Goal: Task Accomplishment & Management: Use online tool/utility

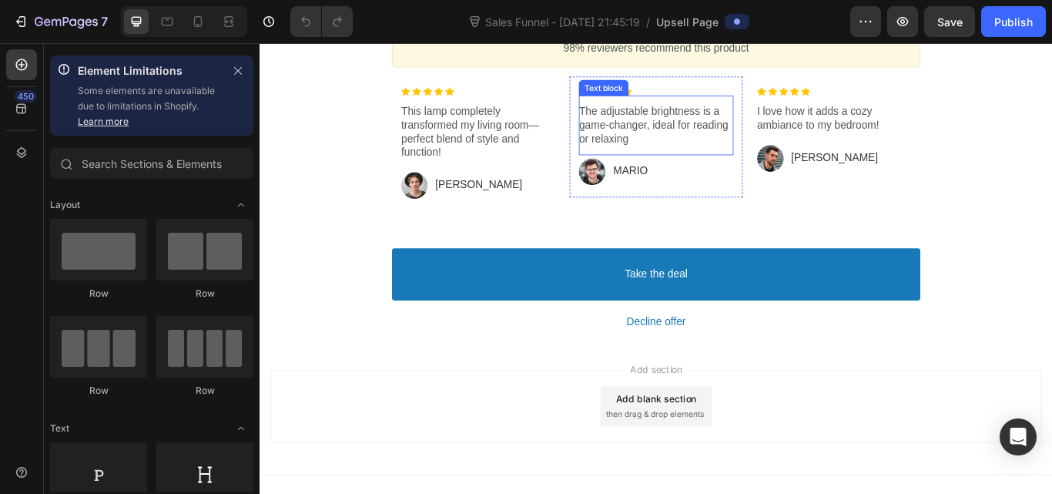
scroll to position [1165, 0]
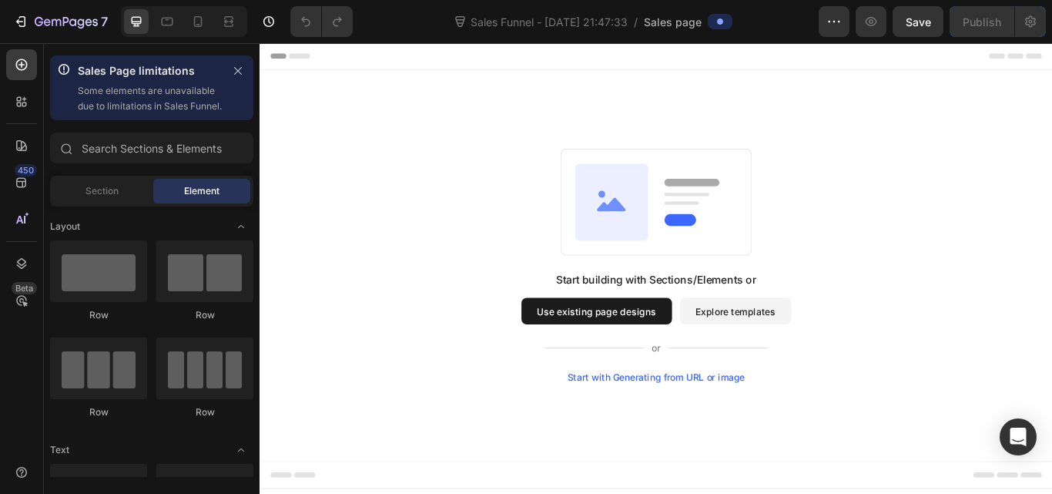
click at [685, 347] on button "Use existing page designs" at bounding box center [653, 355] width 176 height 31
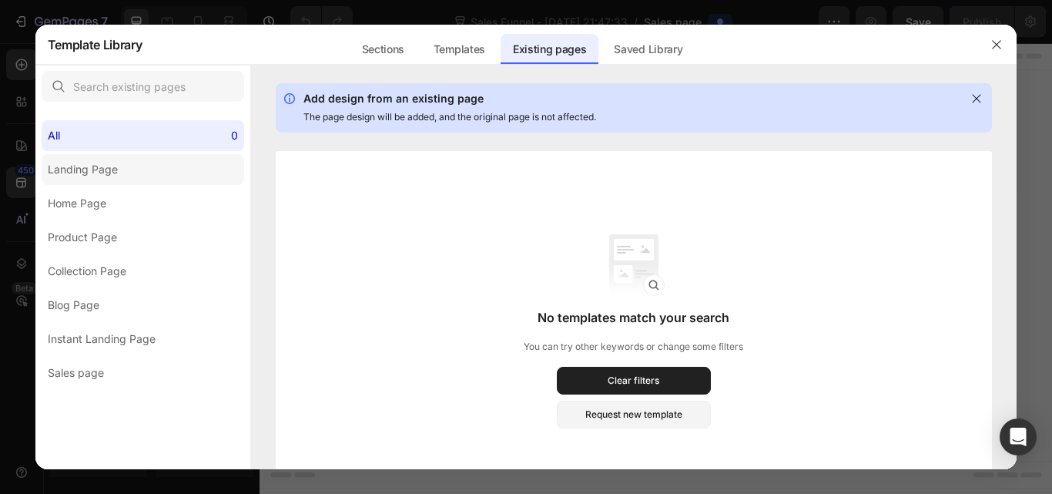
click at [190, 176] on label "Landing Page" at bounding box center [143, 169] width 203 height 31
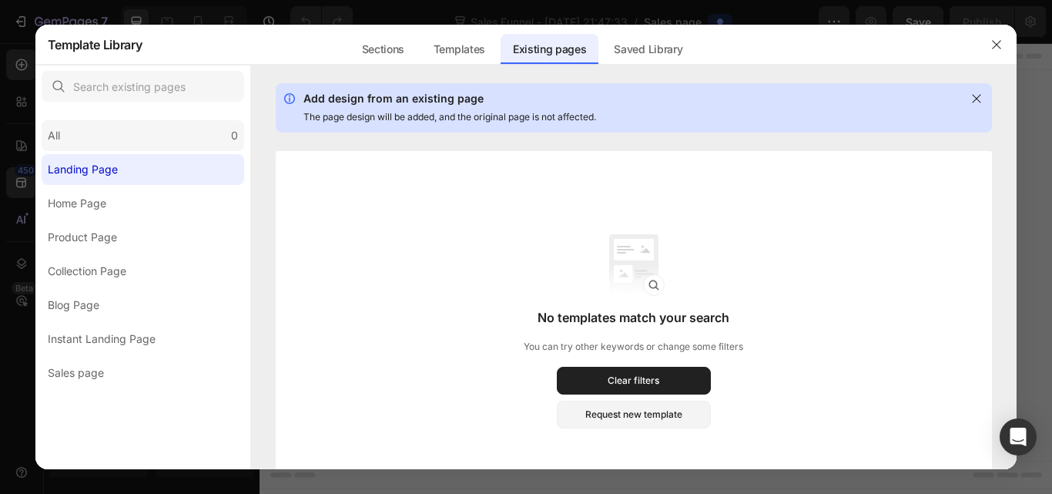
click at [199, 142] on div "All 0" at bounding box center [143, 135] width 203 height 31
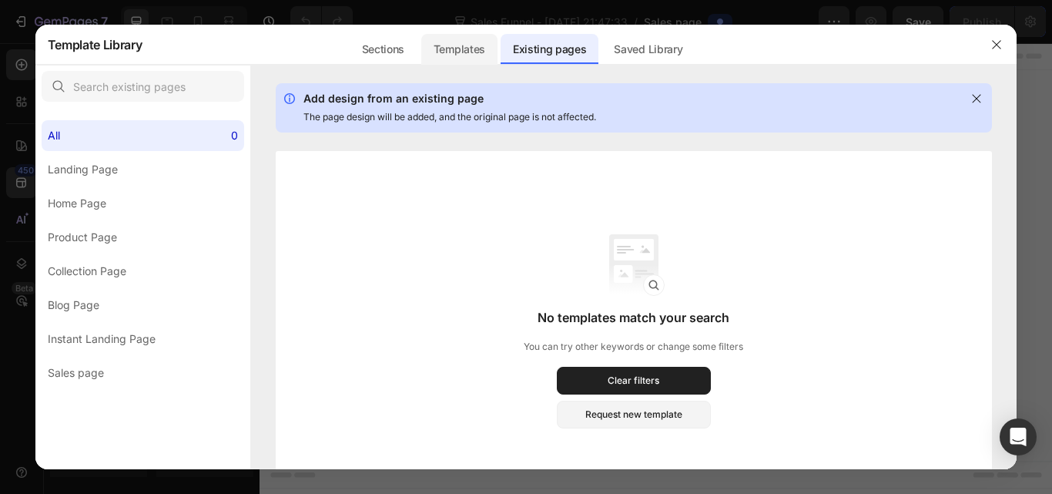
click at [463, 55] on div "Templates" at bounding box center [459, 49] width 76 height 31
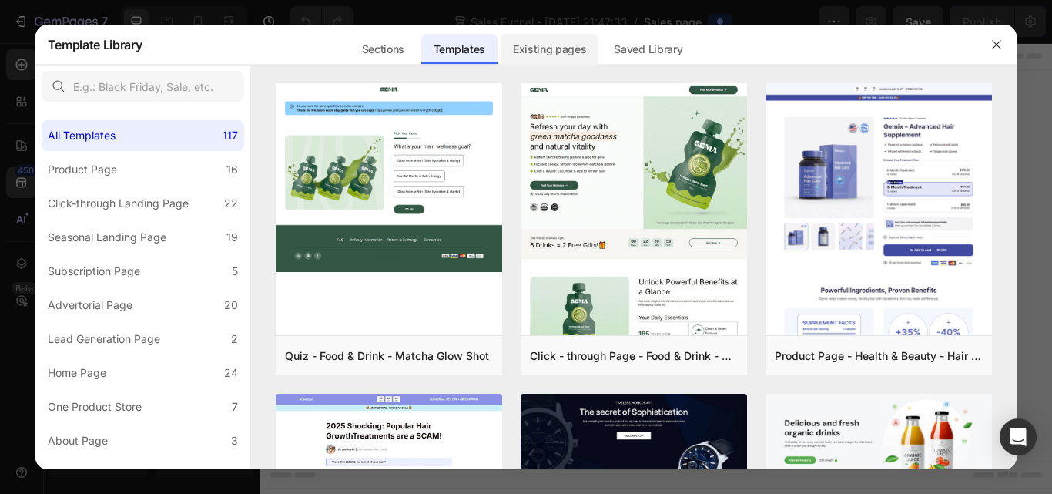
click at [595, 53] on div "Existing pages" at bounding box center [550, 49] width 99 height 31
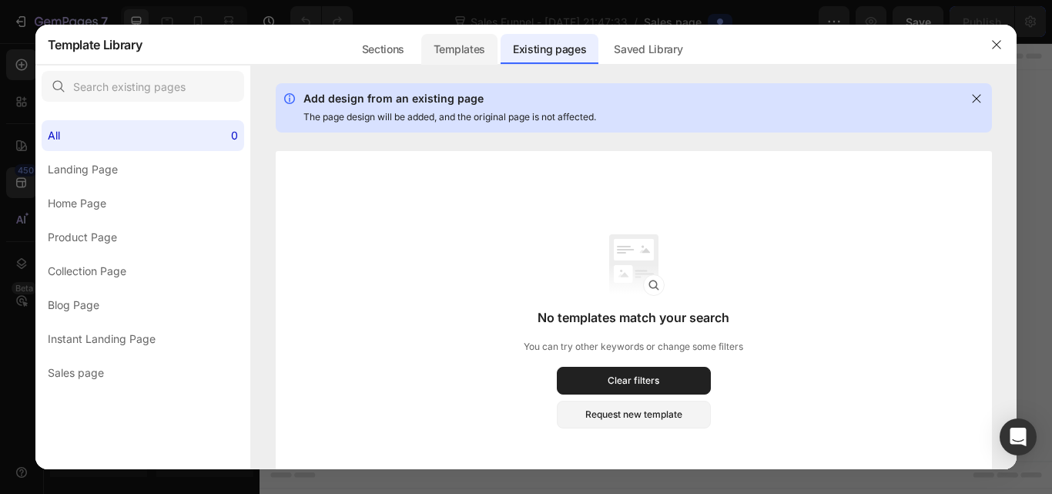
click at [489, 48] on div "Templates" at bounding box center [459, 49] width 76 height 31
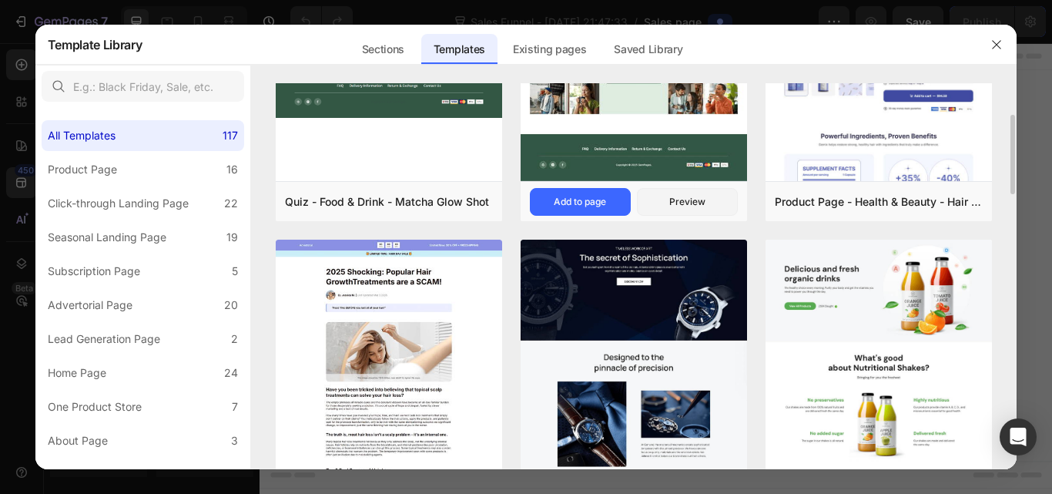
scroll to position [77, 0]
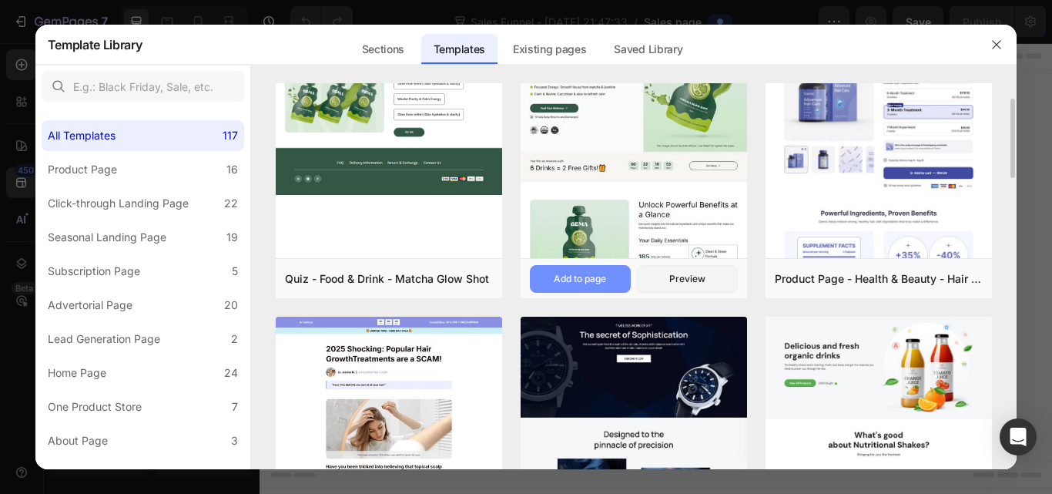
click at [571, 275] on div "Add to page" at bounding box center [580, 279] width 52 height 14
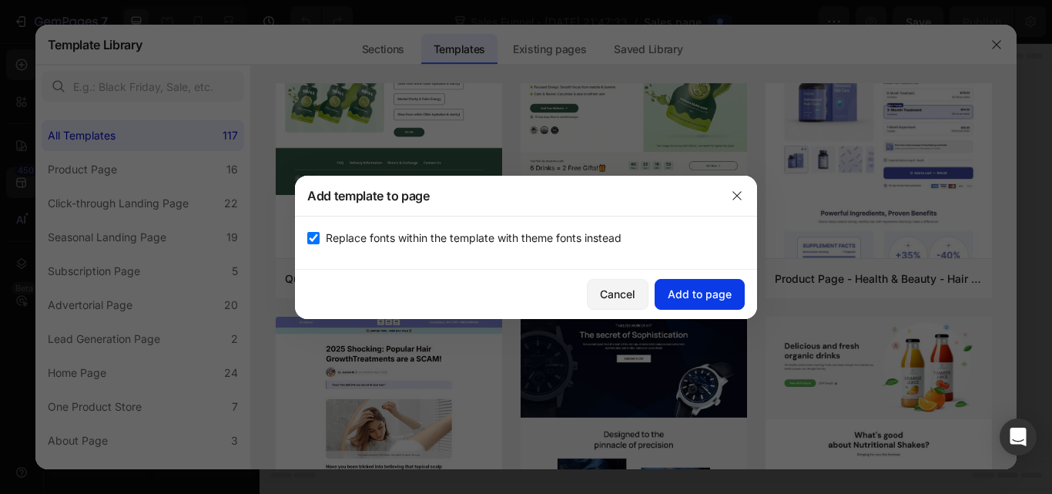
click at [697, 283] on button "Add to page" at bounding box center [700, 294] width 90 height 31
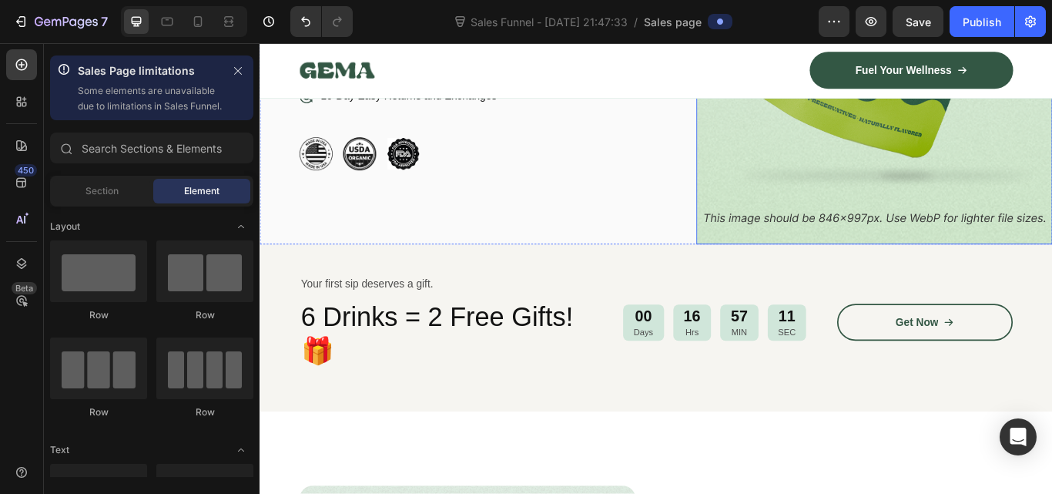
scroll to position [616, 0]
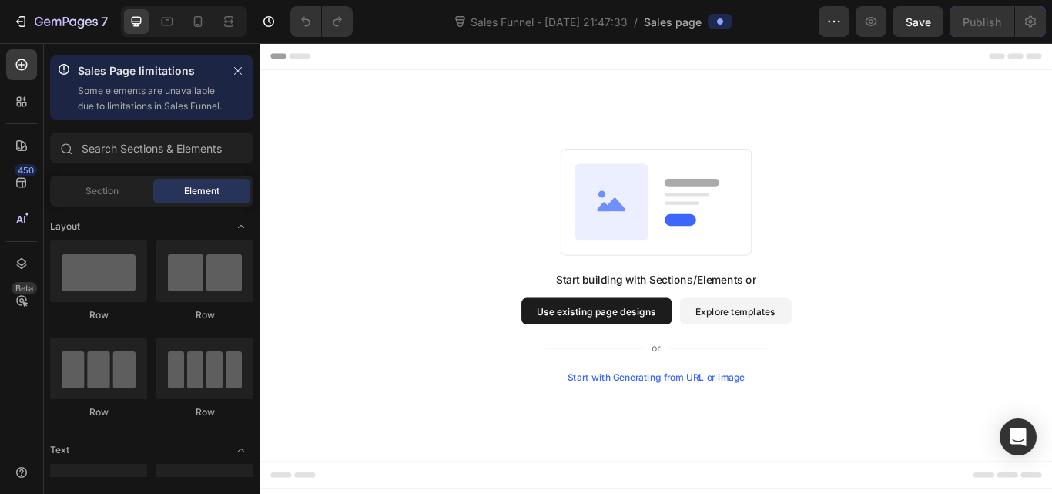
click at [801, 437] on div "Start with Generating from URL or image" at bounding box center [721, 433] width 207 height 12
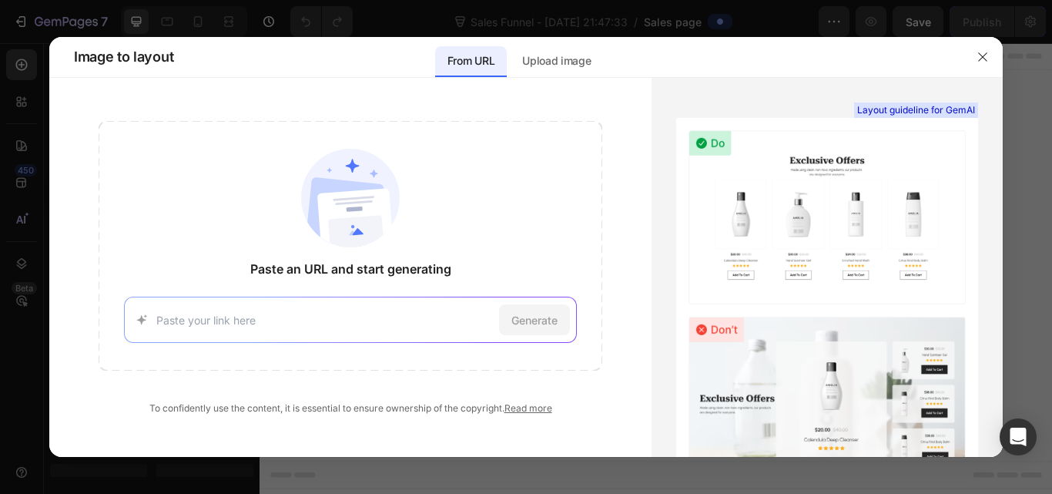
click at [454, 337] on div "Generate" at bounding box center [351, 320] width 454 height 46
click at [409, 315] on div "Generate" at bounding box center [351, 320] width 454 height 46
click at [403, 315] on input at bounding box center [324, 320] width 337 height 16
paste input "[URL][DOMAIN_NAME]"
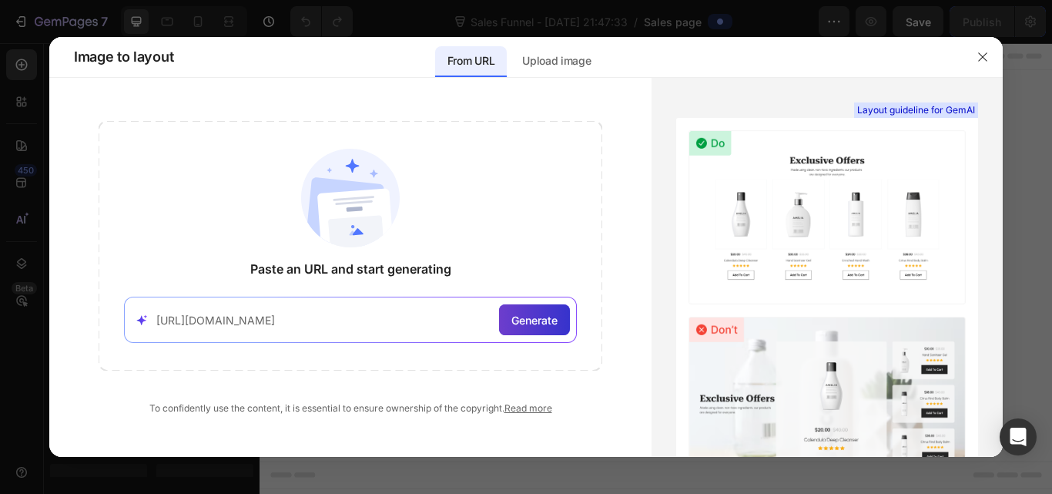
type input "[URL][DOMAIN_NAME]"
click at [524, 316] on span "Generate" at bounding box center [534, 320] width 46 height 16
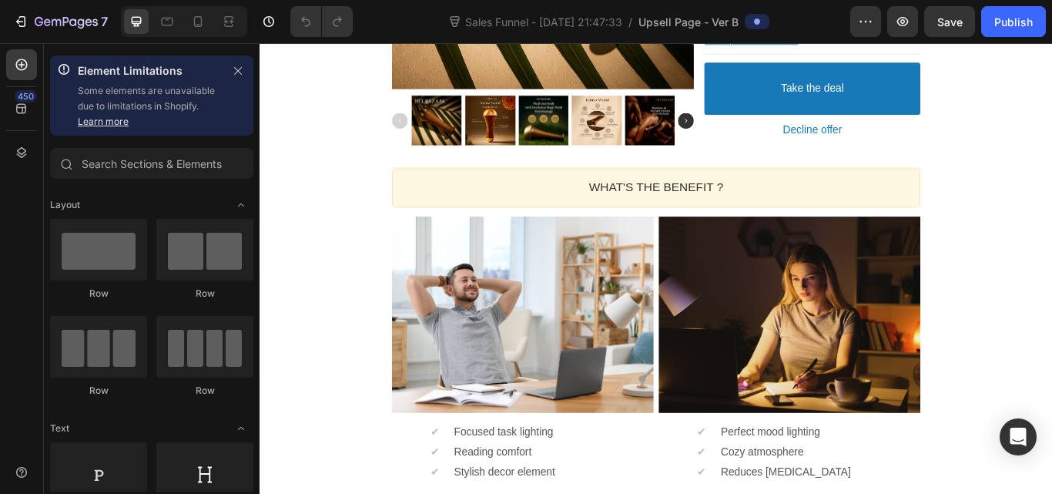
scroll to position [693, 0]
